Goal: Communication & Community: Answer question/provide support

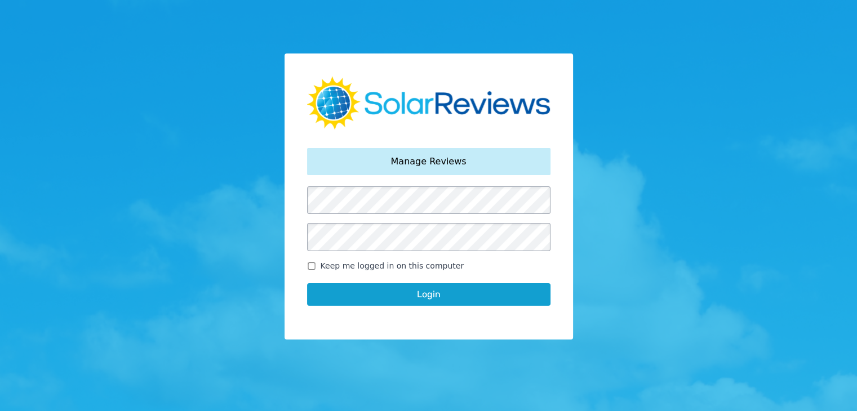
click at [313, 266] on input "Keep me logged in on this computer" at bounding box center [311, 265] width 9 height 7
checkbox input "true"
click at [340, 302] on button "Login" at bounding box center [428, 294] width 243 height 23
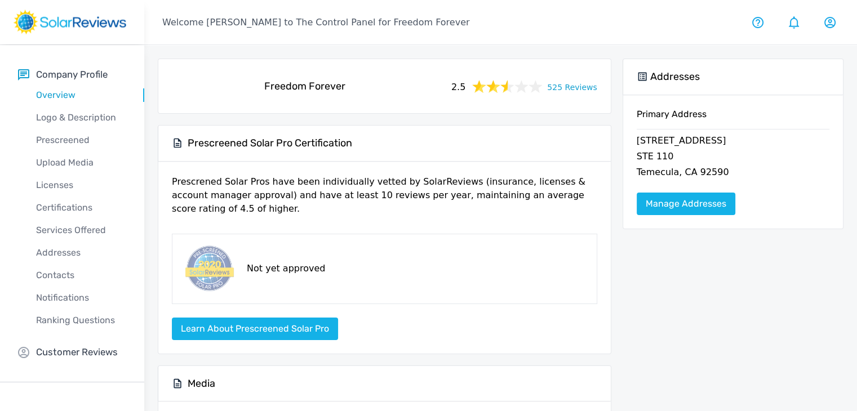
click at [577, 88] on link "525 Reviews" at bounding box center [572, 86] width 50 height 14
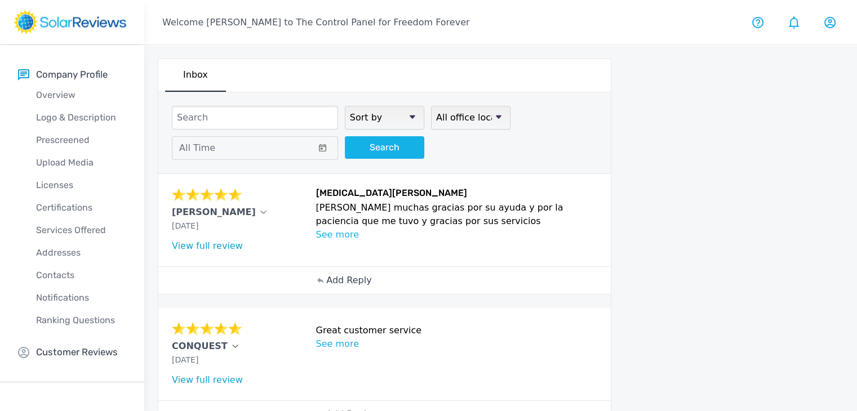
click at [345, 274] on p "Add Reply" at bounding box center [348, 281] width 45 height 14
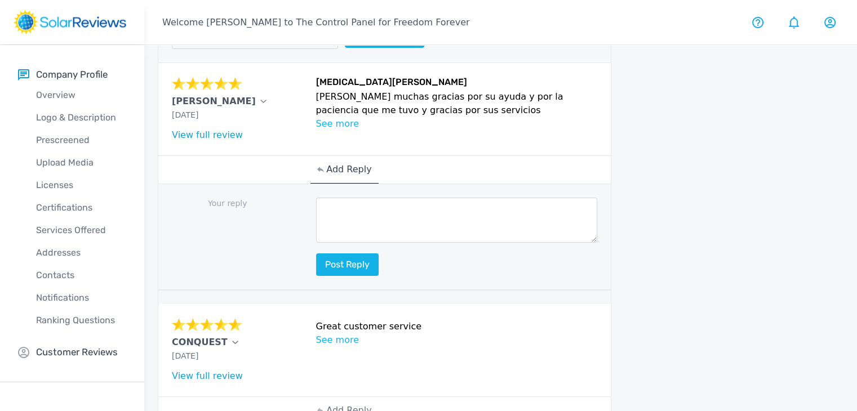
scroll to position [113, 0]
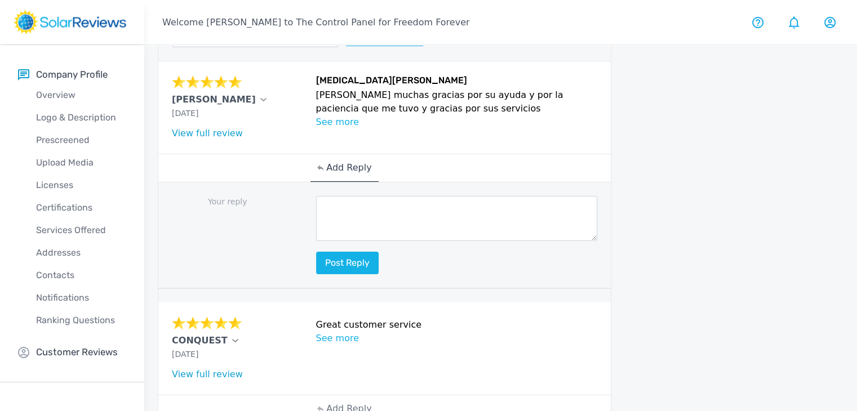
click at [331, 202] on textarea at bounding box center [456, 218] width 281 height 45
paste textarea "Hello (Customer name), we are delighted to receive your positive feedback! Know…"
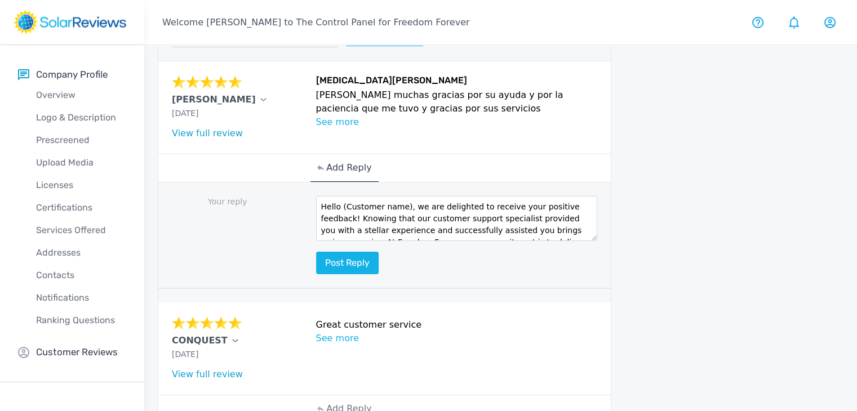
scroll to position [0, 0]
drag, startPoint x: 402, startPoint y: 205, endPoint x: 347, endPoint y: 204, distance: 54.6
click at [347, 204] on textarea "Hello (Customer name), we are delighted to receive your positive feedback! Know…" at bounding box center [456, 218] width 281 height 45
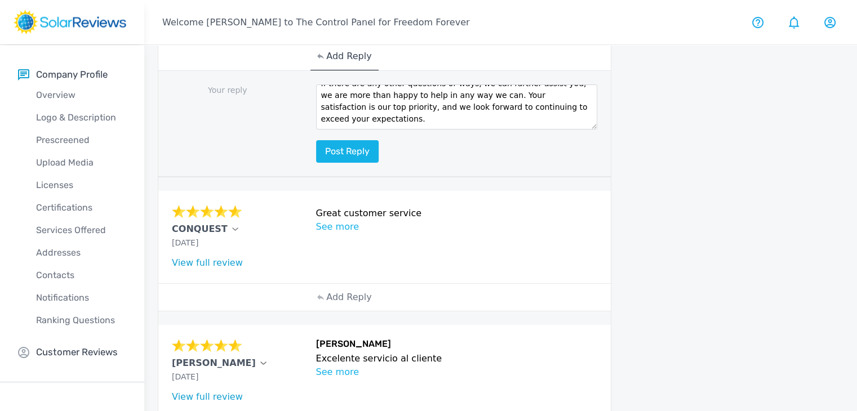
scroll to position [225, 0]
type textarea "Hello Violeta, we are delighted to receive your positive feedback! Knowing that…"
click at [358, 141] on button "Post reply" at bounding box center [347, 150] width 63 height 23
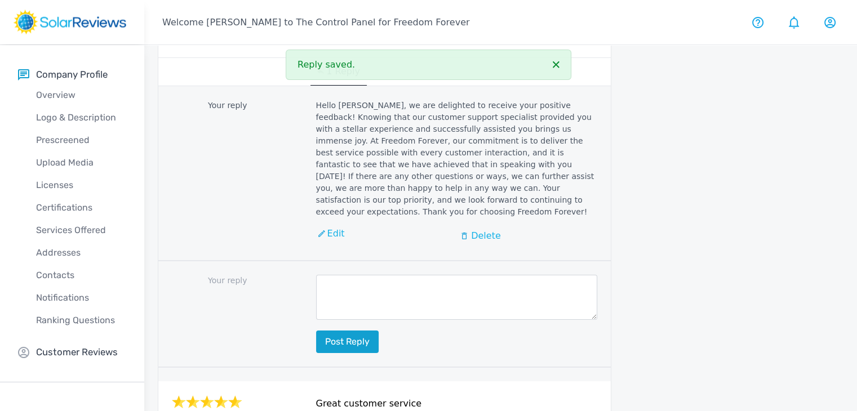
scroll to position [113, 0]
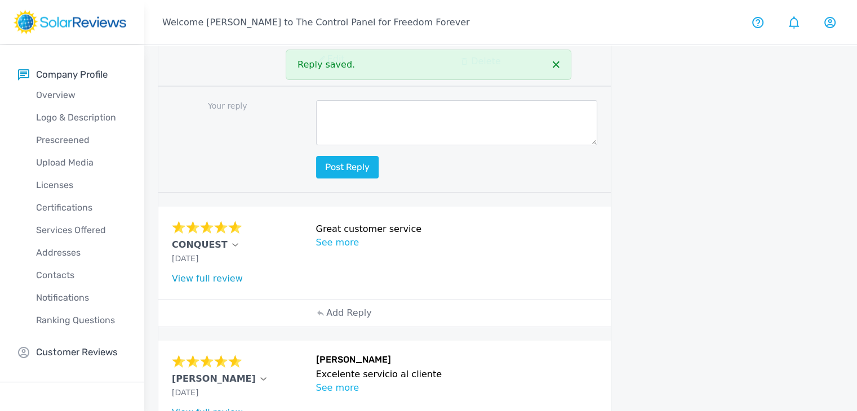
scroll to position [451, 0]
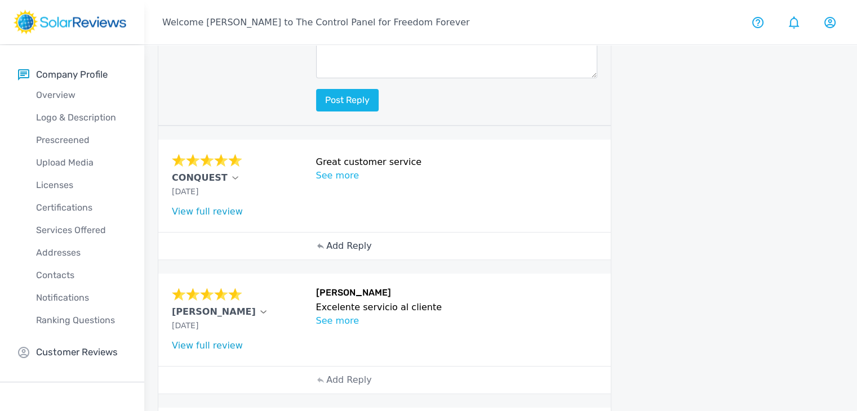
click at [342, 239] on p "Add Reply" at bounding box center [348, 246] width 45 height 14
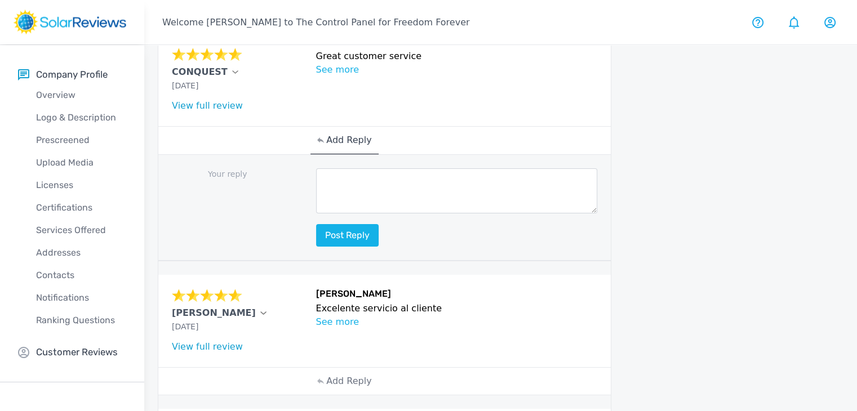
scroll to position [563, 0]
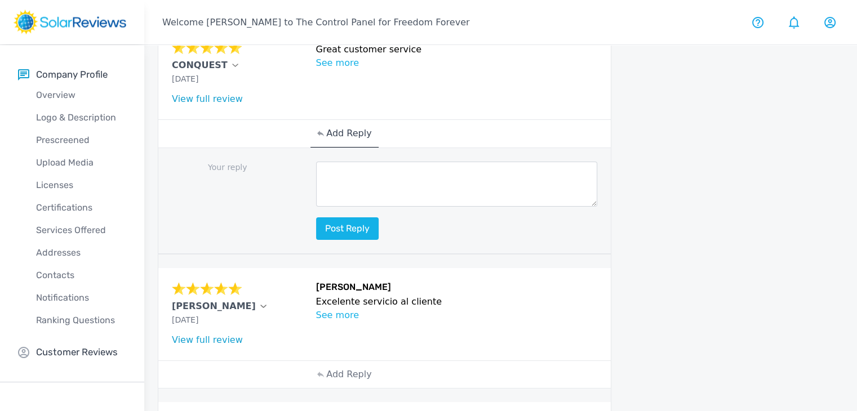
click at [328, 176] on textarea at bounding box center [456, 184] width 281 height 45
paste textarea "Hello (Customer name), we are delighted to receive your positive feedback! Know…"
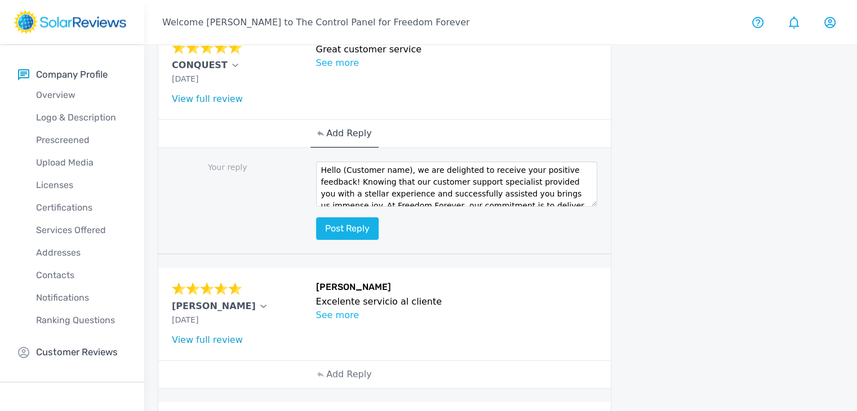
scroll to position [0, 0]
drag, startPoint x: 400, startPoint y: 154, endPoint x: 338, endPoint y: 158, distance: 62.1
click at [338, 162] on textarea "Hello (Customer name), we are delighted to receive your positive feedback! Know…" at bounding box center [456, 184] width 281 height 45
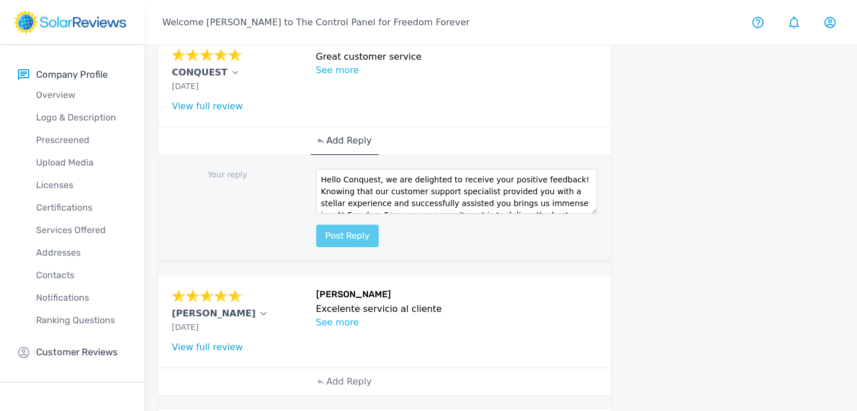
scroll to position [563, 0]
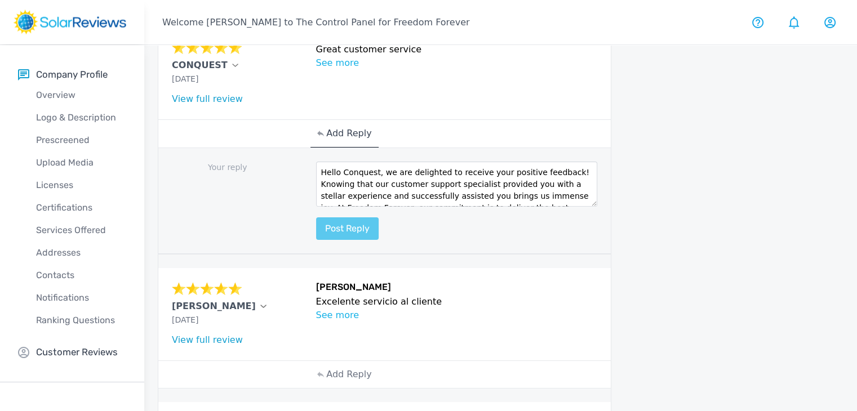
type textarea "Hello Conquest, we are delighted to receive your positive feedback! Knowing tha…"
click at [354, 217] on button "Post reply" at bounding box center [347, 228] width 63 height 23
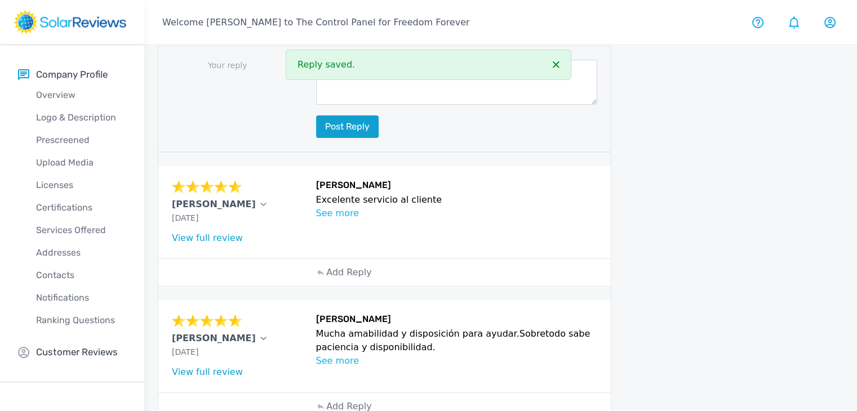
scroll to position [901, 0]
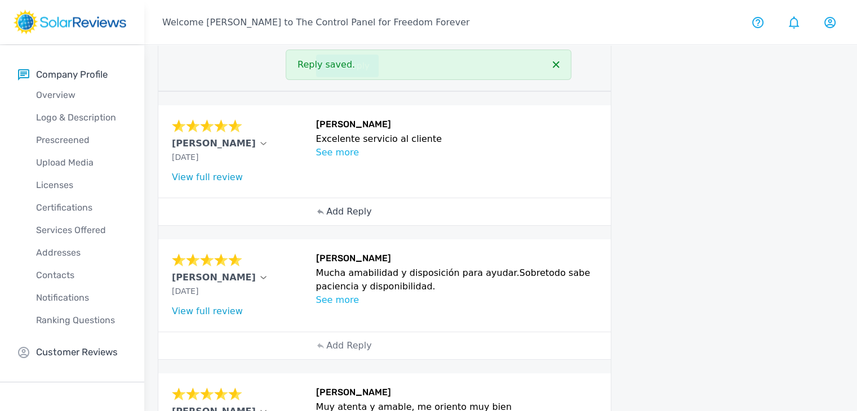
click at [335, 205] on p "Add Reply" at bounding box center [348, 212] width 45 height 14
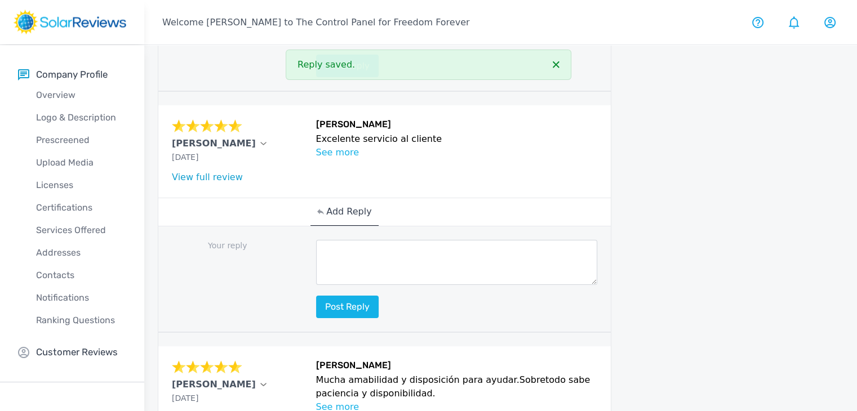
click at [327, 240] on textarea at bounding box center [456, 262] width 281 height 45
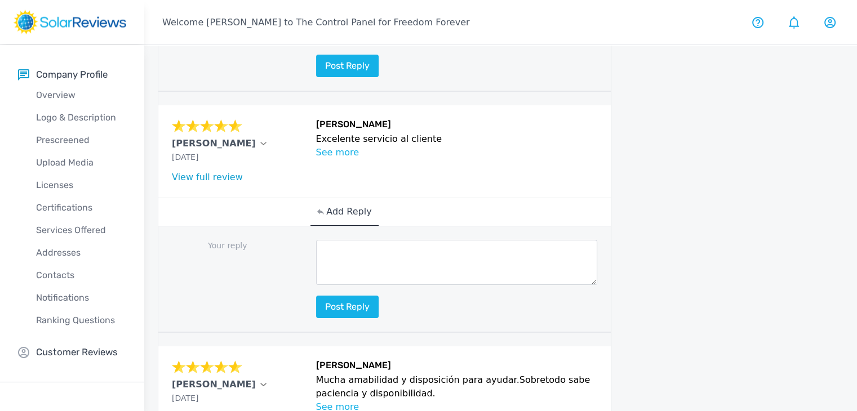
paste textarea "Hello (Customer name), we are delighted to receive your positive feedback! Know…"
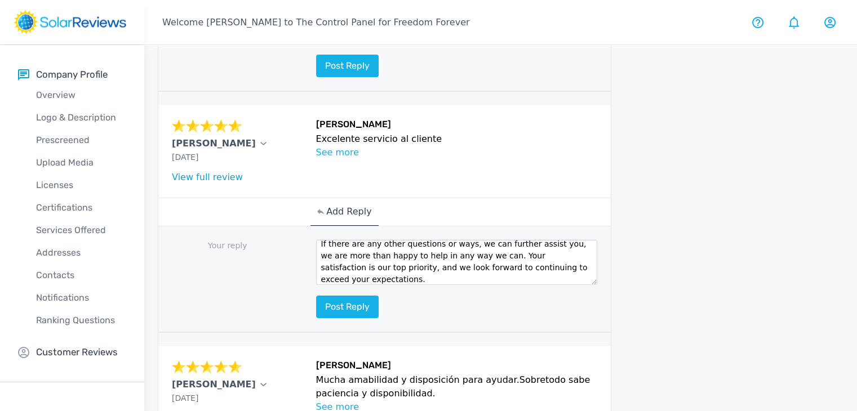
scroll to position [0, 0]
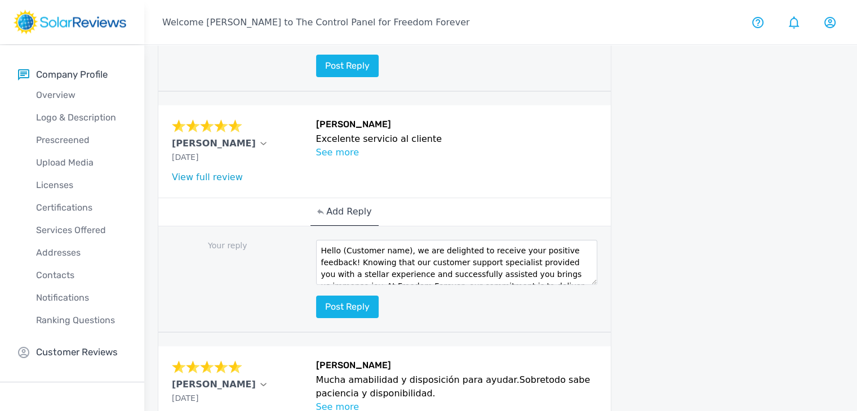
drag, startPoint x: 399, startPoint y: 219, endPoint x: 346, endPoint y: 217, distance: 53.5
click at [346, 240] on textarea "Hello (Customer name), we are delighted to receive your positive feedback! Know…" at bounding box center [456, 262] width 281 height 45
click at [351, 240] on textarea "Hello (C), we are delighted to receive your positive feedback! Knowing that our…" at bounding box center [456, 262] width 281 height 45
type textarea "Hello Sra Aquino, we are delighted to receive your positive feedback! Knowing t…"
click at [345, 296] on button "Post reply" at bounding box center [347, 307] width 63 height 23
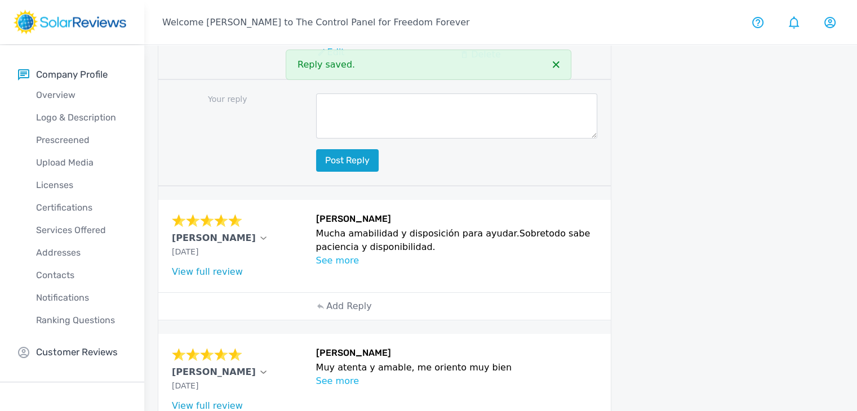
scroll to position [1239, 0]
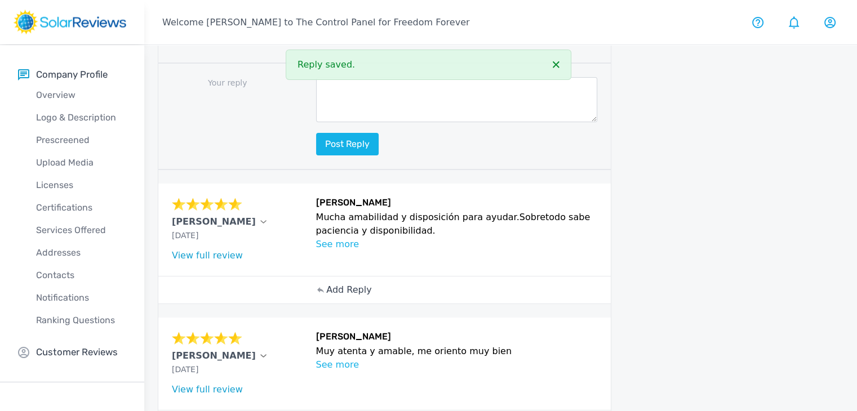
click at [351, 283] on p "Add Reply" at bounding box center [348, 290] width 45 height 14
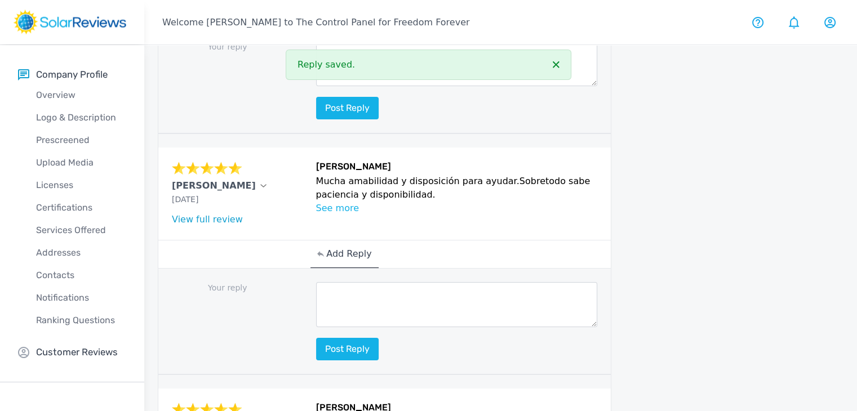
scroll to position [1295, 0]
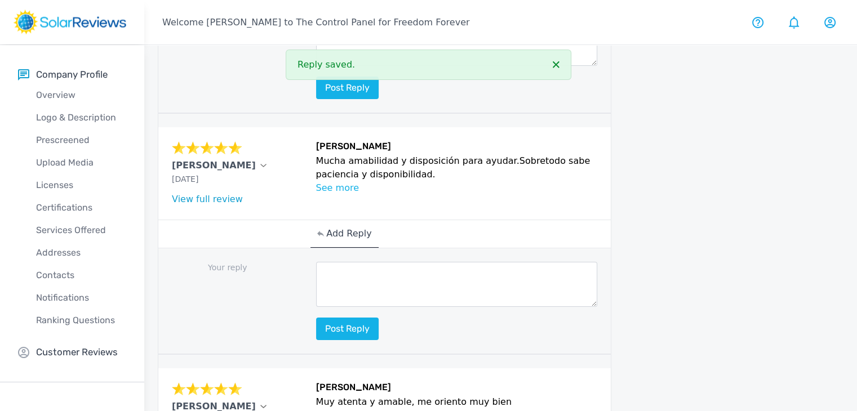
click at [345, 262] on textarea at bounding box center [456, 284] width 281 height 45
paste textarea "Hello (Customer name), we are delighted to receive your positive feedback! Know…"
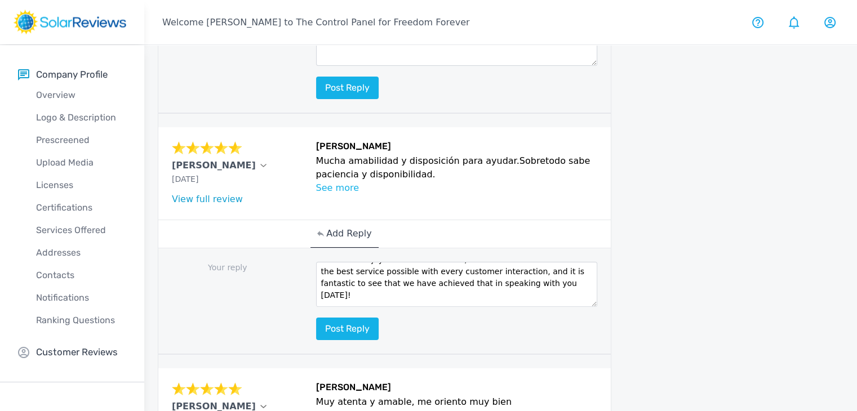
scroll to position [0, 0]
drag, startPoint x: 401, startPoint y: 225, endPoint x: 344, endPoint y: 230, distance: 57.1
click at [344, 262] on textarea "Hello (Customer name), we are delighted to receive your positive feedback! Know…" at bounding box center [456, 284] width 281 height 45
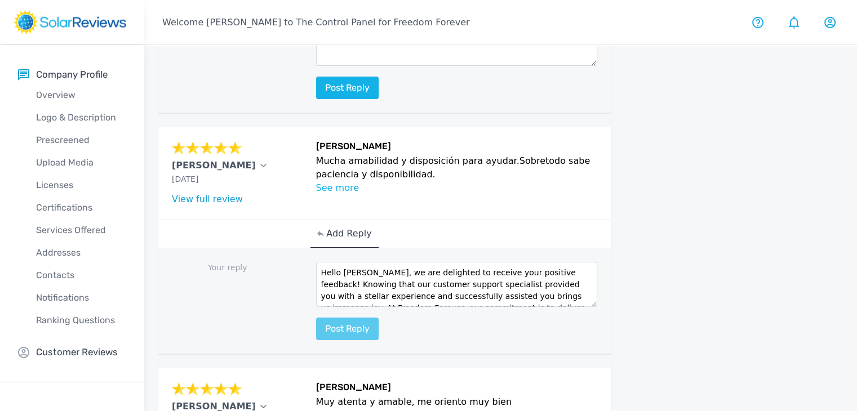
type textarea "Hello Shirley, we are delighted to receive your positive feedback! Knowing that…"
click at [335, 318] on button "Post reply" at bounding box center [347, 329] width 63 height 23
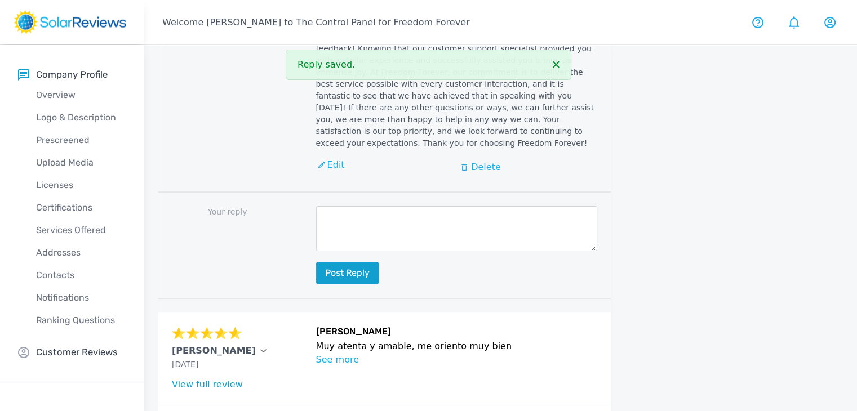
scroll to position [1532, 0]
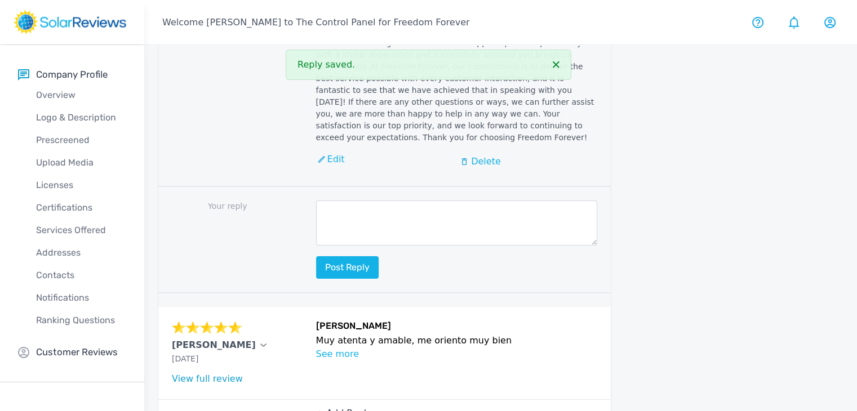
click at [336, 407] on p "Add Reply" at bounding box center [348, 414] width 45 height 14
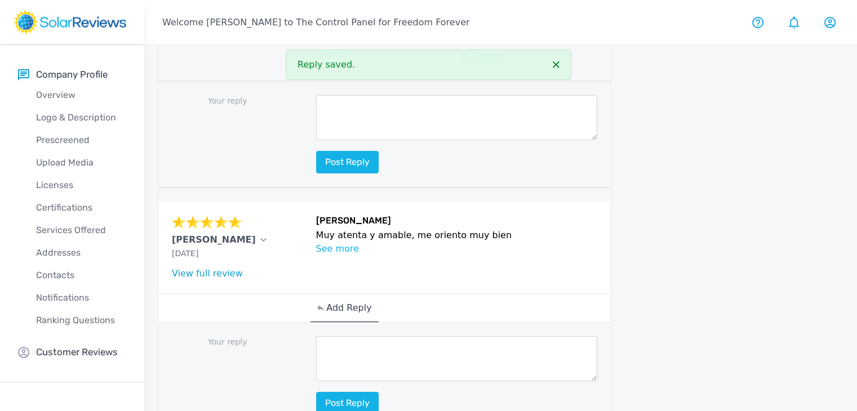
scroll to position [1638, 0]
click at [346, 336] on textarea at bounding box center [456, 358] width 281 height 45
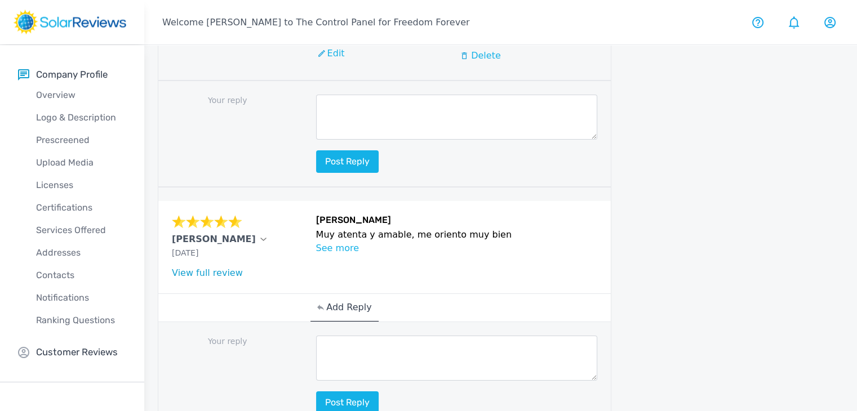
paste textarea "Hello (Customer name), we are delighted to receive your positive feedback! Know…"
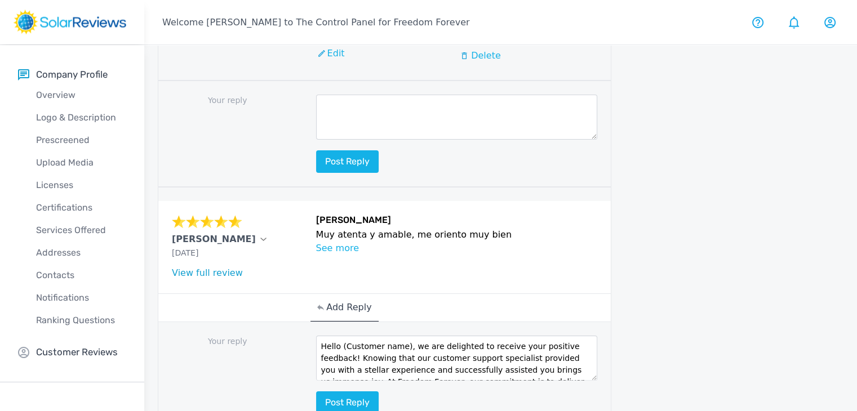
drag, startPoint x: 401, startPoint y: 284, endPoint x: 350, endPoint y: 283, distance: 50.7
click at [352, 336] on textarea "Hello (Customer name), we are delighted to receive your positive feedback! Know…" at bounding box center [456, 358] width 281 height 45
type textarea "Hello Luis, we are delighted to receive your positive feedback! Knowing that ou…"
click at [356, 391] on button "Post reply" at bounding box center [347, 402] width 63 height 23
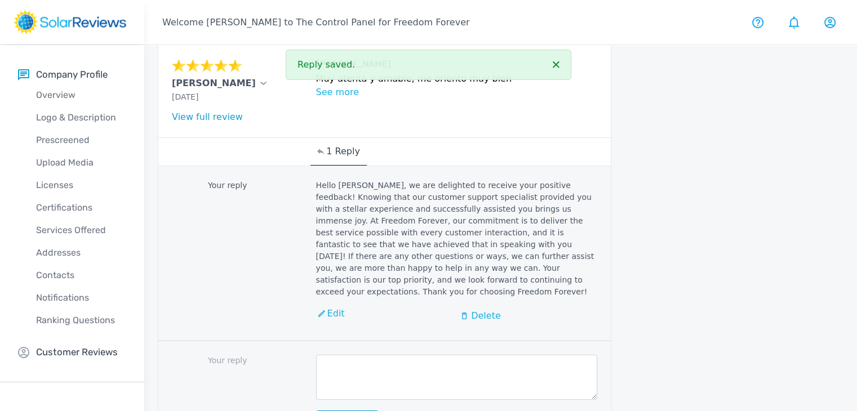
scroll to position [1800, 0]
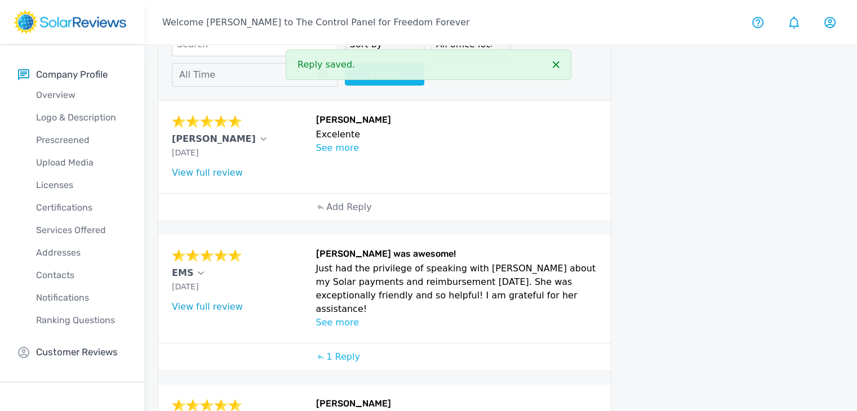
scroll to position [0, 0]
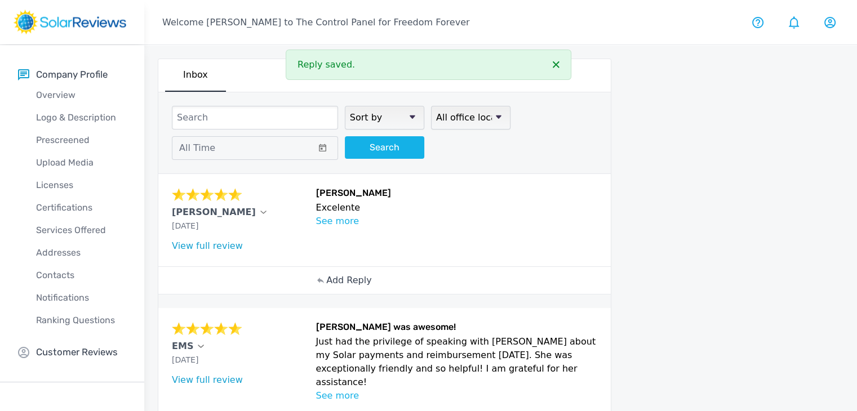
click at [337, 282] on p "Add Reply" at bounding box center [348, 281] width 45 height 14
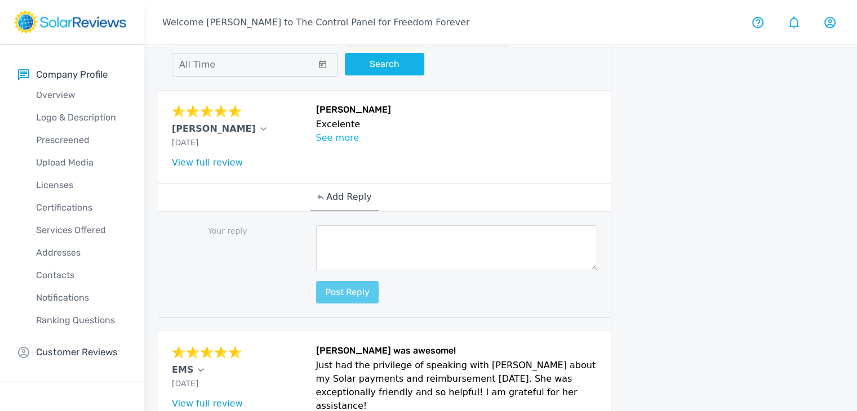
scroll to position [113, 0]
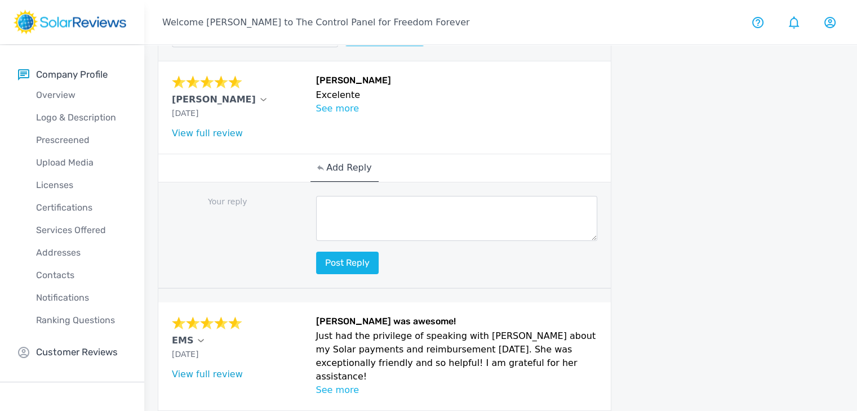
click at [350, 197] on textarea at bounding box center [456, 218] width 281 height 45
paste textarea "Hello (Customer name), we are delighted to receive your positive feedback! Know…"
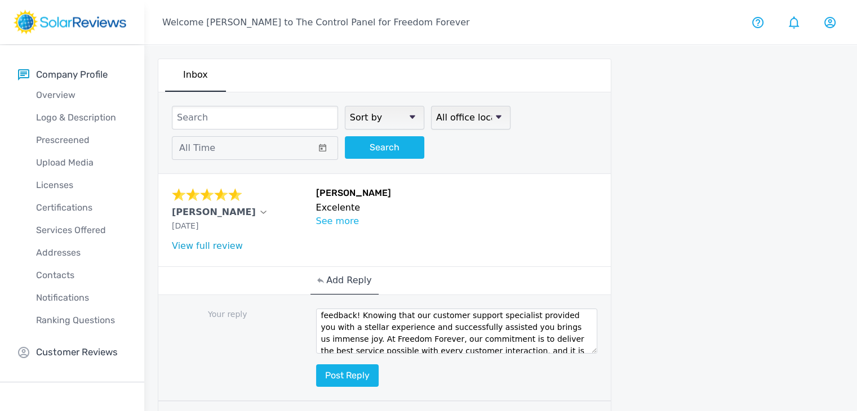
scroll to position [0, 0]
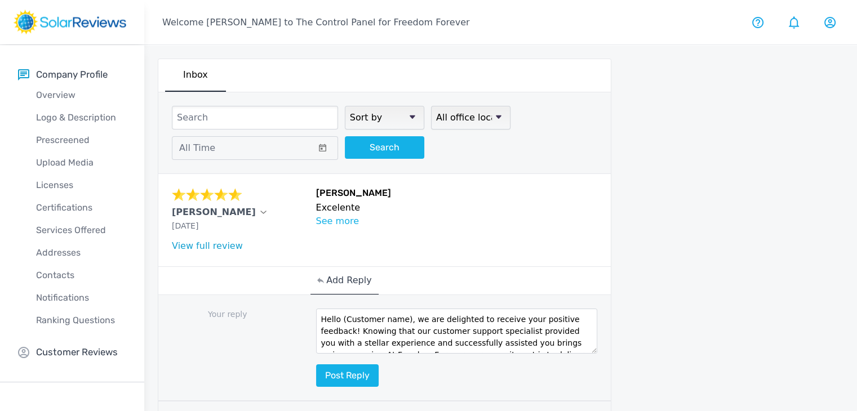
drag, startPoint x: 400, startPoint y: 317, endPoint x: 342, endPoint y: 320, distance: 58.7
click at [342, 320] on textarea "Hello (Customer name), we are delighted to receive your positive feedback! Know…" at bounding box center [456, 331] width 281 height 45
type textarea "Hello Daphne, we are delighted to receive your positive feedback! Knowing that …"
click at [324, 373] on button "Post reply" at bounding box center [347, 375] width 63 height 23
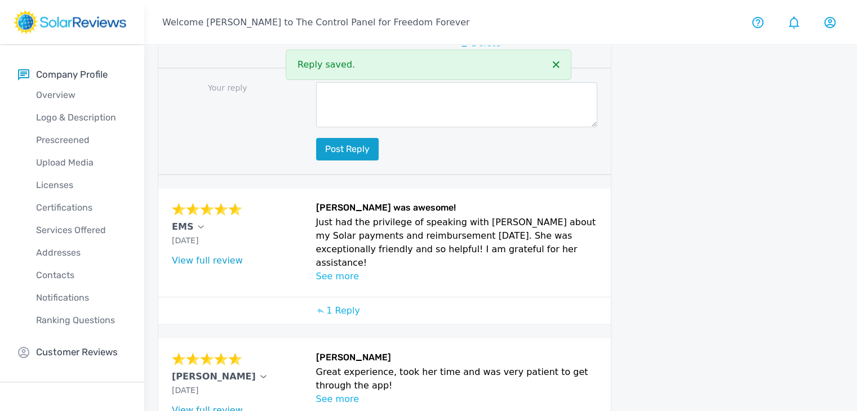
scroll to position [451, 0]
